Goal: Information Seeking & Learning: Learn about a topic

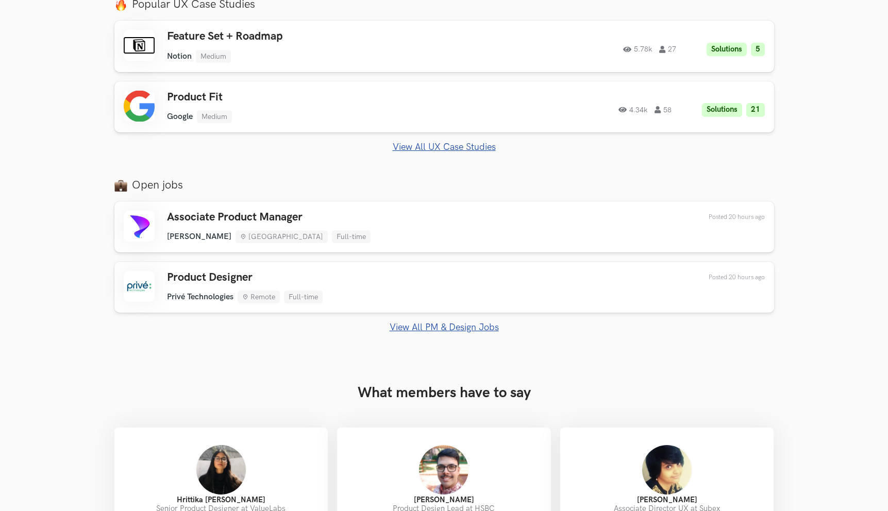
scroll to position [592, 0]
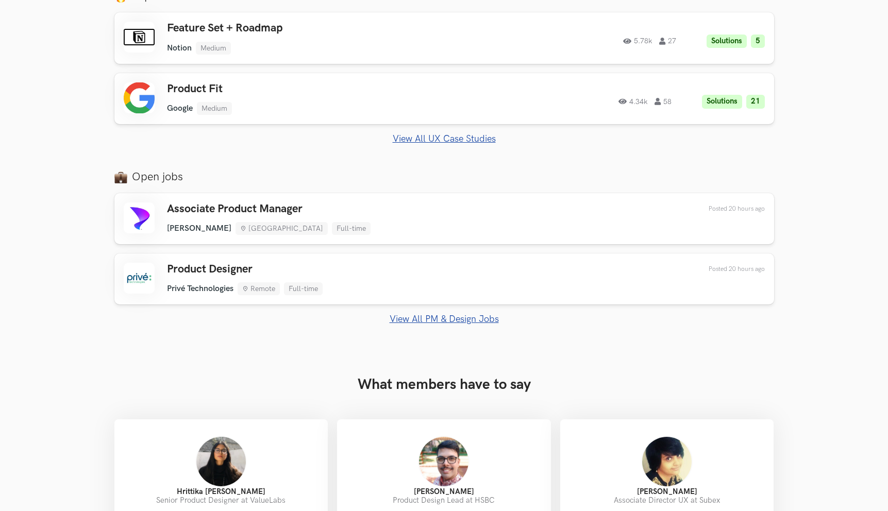
click at [463, 320] on link "View All PM & Design Jobs" at bounding box center [444, 319] width 660 height 11
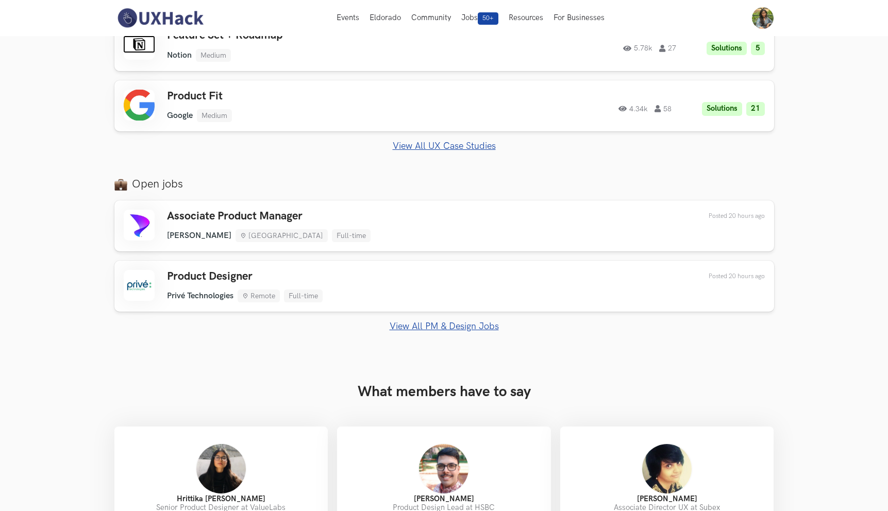
scroll to position [563, 0]
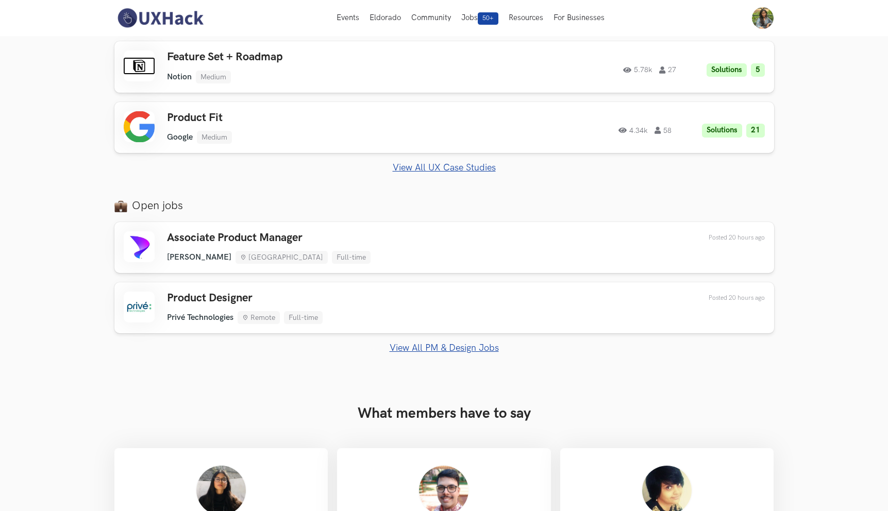
click at [408, 164] on link "View All UX Case Studies" at bounding box center [444, 167] width 660 height 11
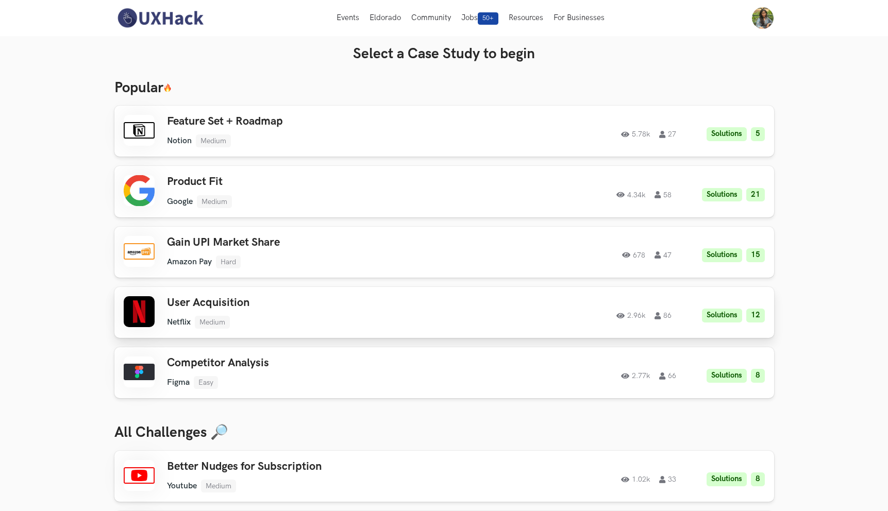
click at [440, 307] on h3 "User Acquisition" at bounding box center [313, 302] width 293 height 13
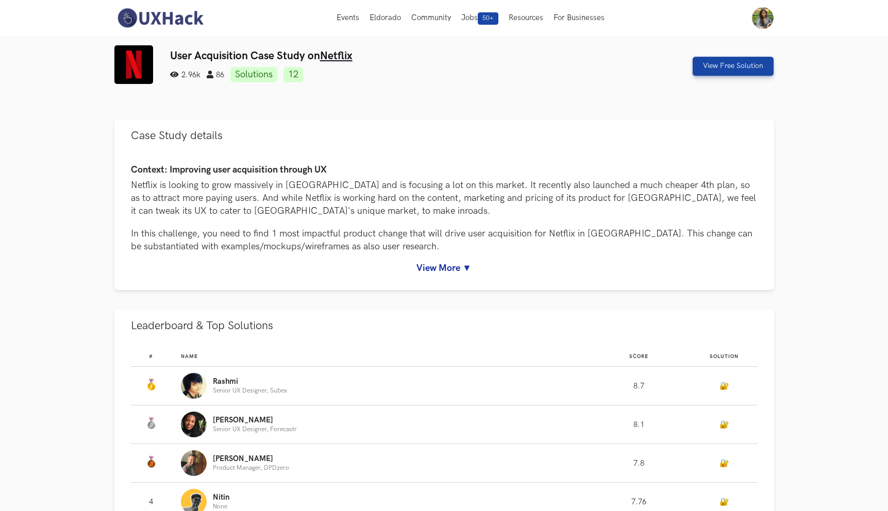
scroll to position [13, 0]
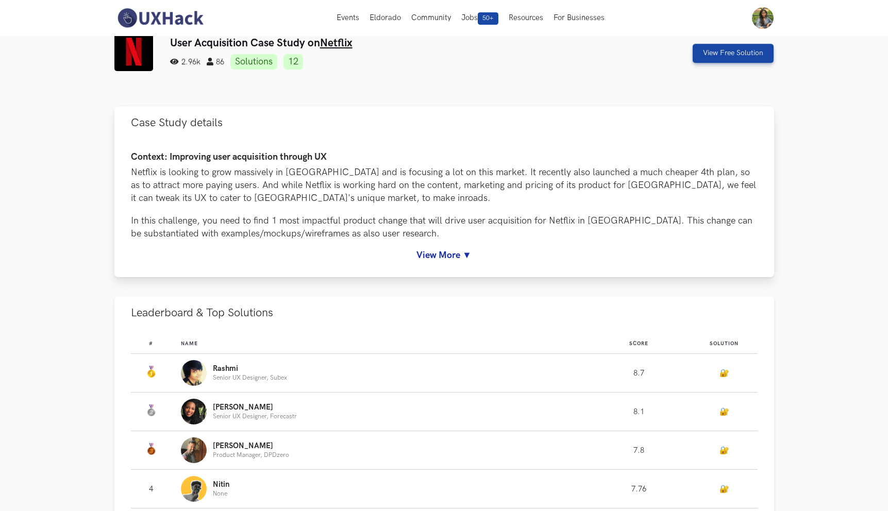
click at [474, 258] on link "View More ▼" at bounding box center [444, 255] width 627 height 11
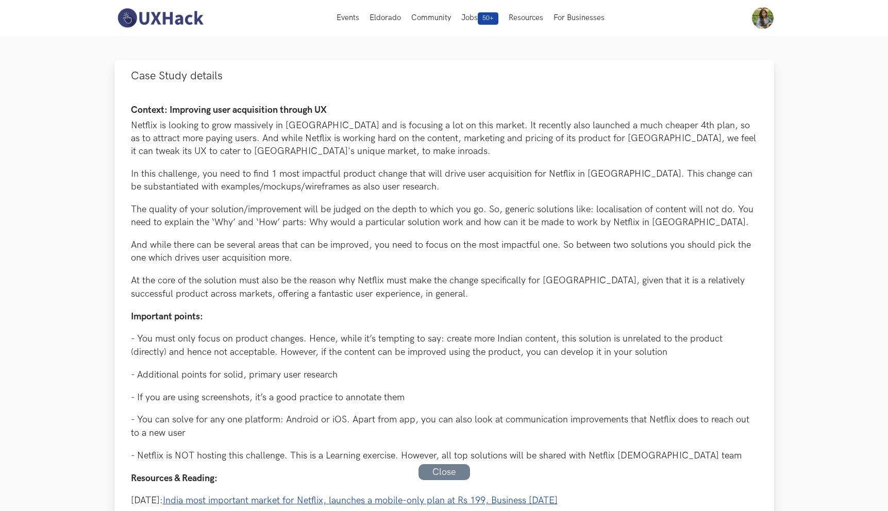
scroll to position [61, 0]
